Goal: Task Accomplishment & Management: Manage account settings

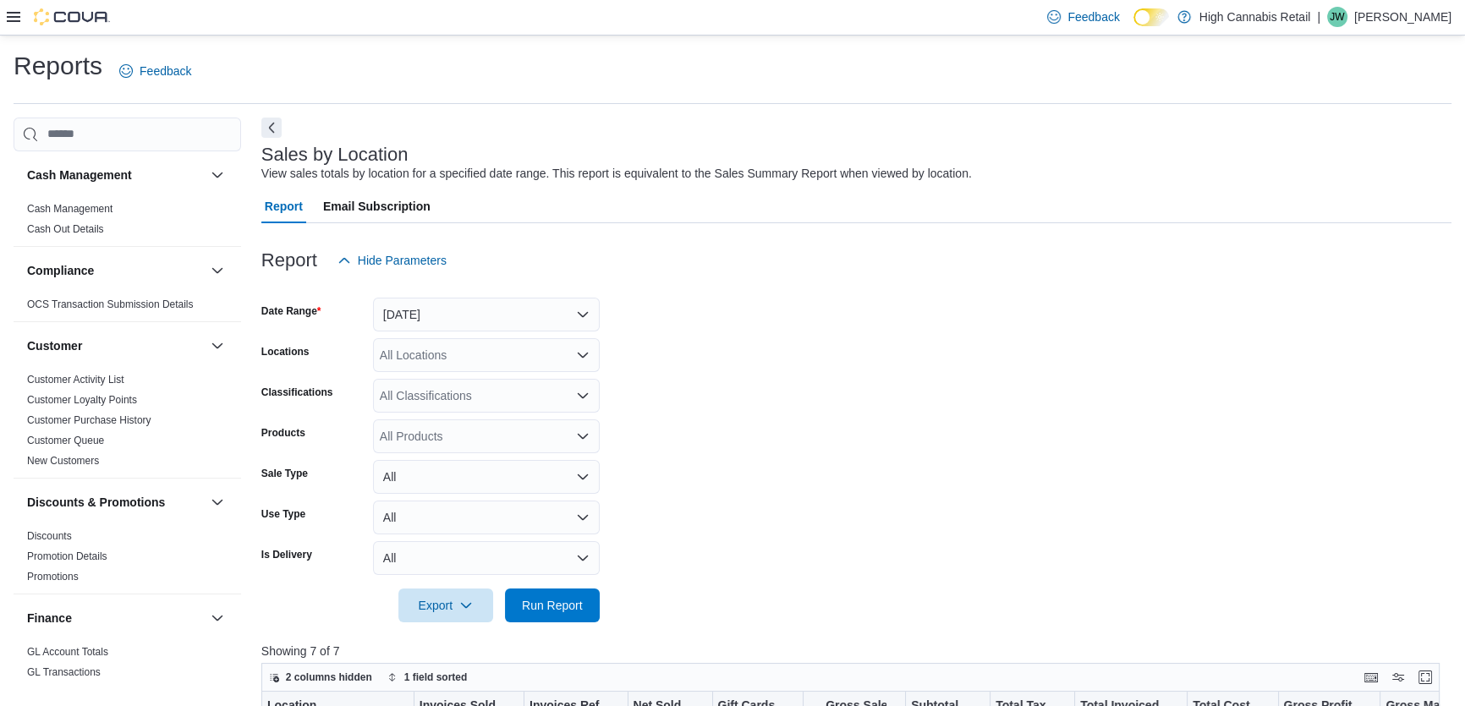
scroll to position [1078, 0]
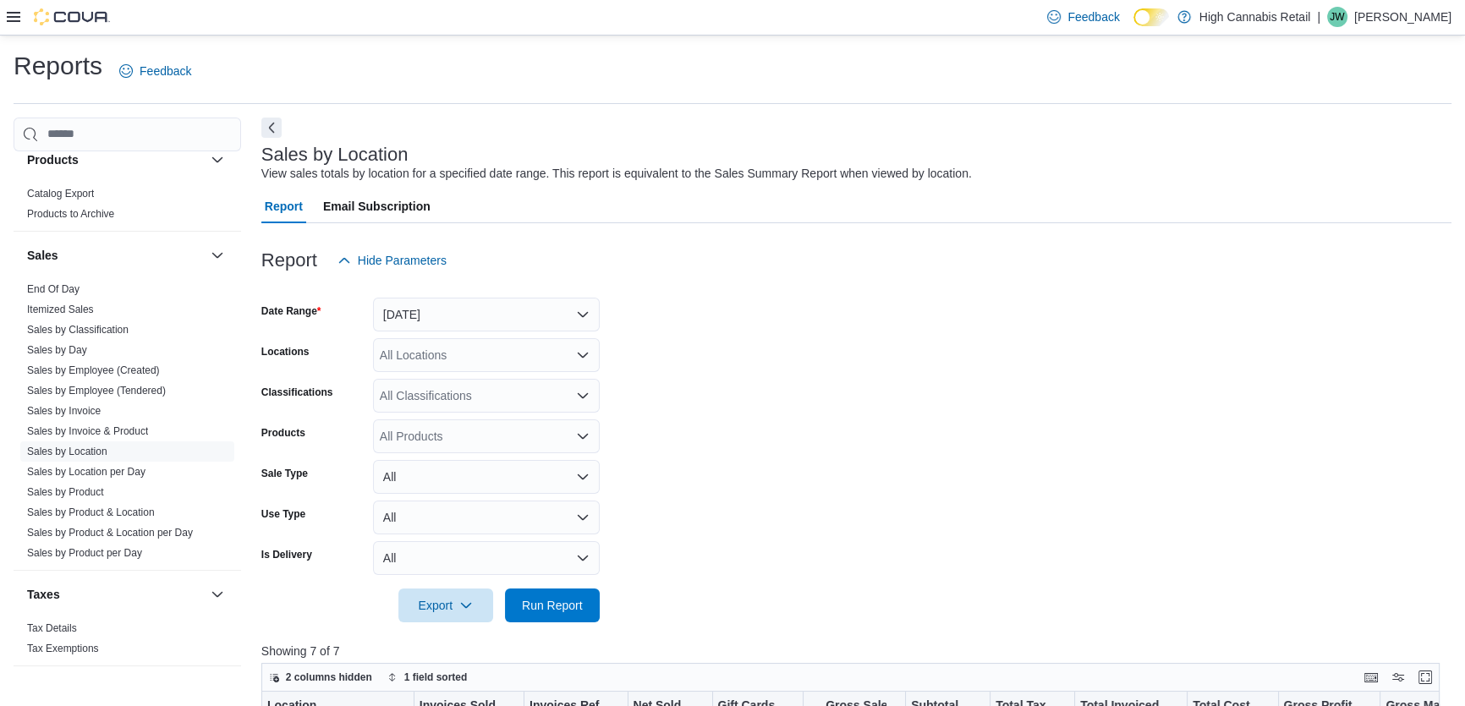
click at [1417, 16] on p "[PERSON_NAME]" at bounding box center [1402, 17] width 97 height 20
click at [1328, 173] on button "Sign Out" at bounding box center [1367, 163] width 156 height 27
